Goal: Navigation & Orientation: Find specific page/section

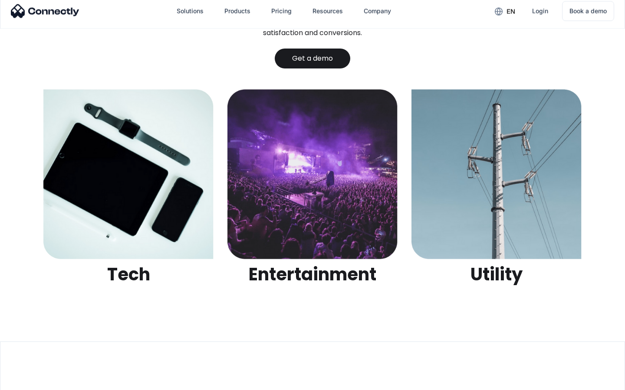
scroll to position [2736, 0]
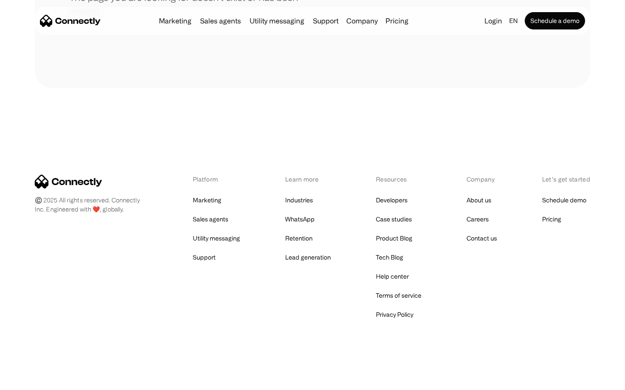
scroll to position [158, 0]
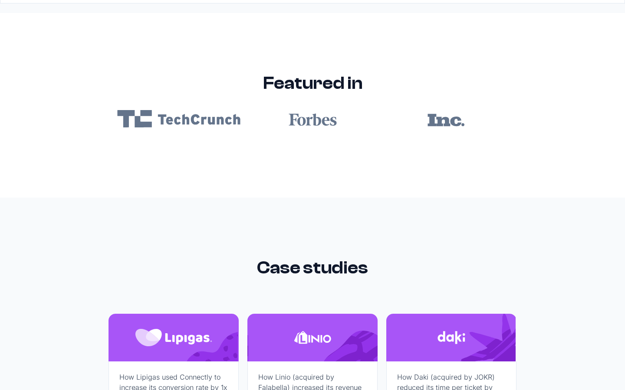
scroll to position [5194, 0]
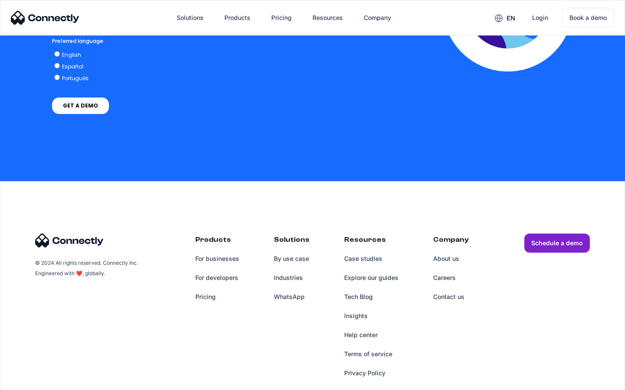
scroll to position [1914, 0]
